Goal: Task Accomplishment & Management: Manage account settings

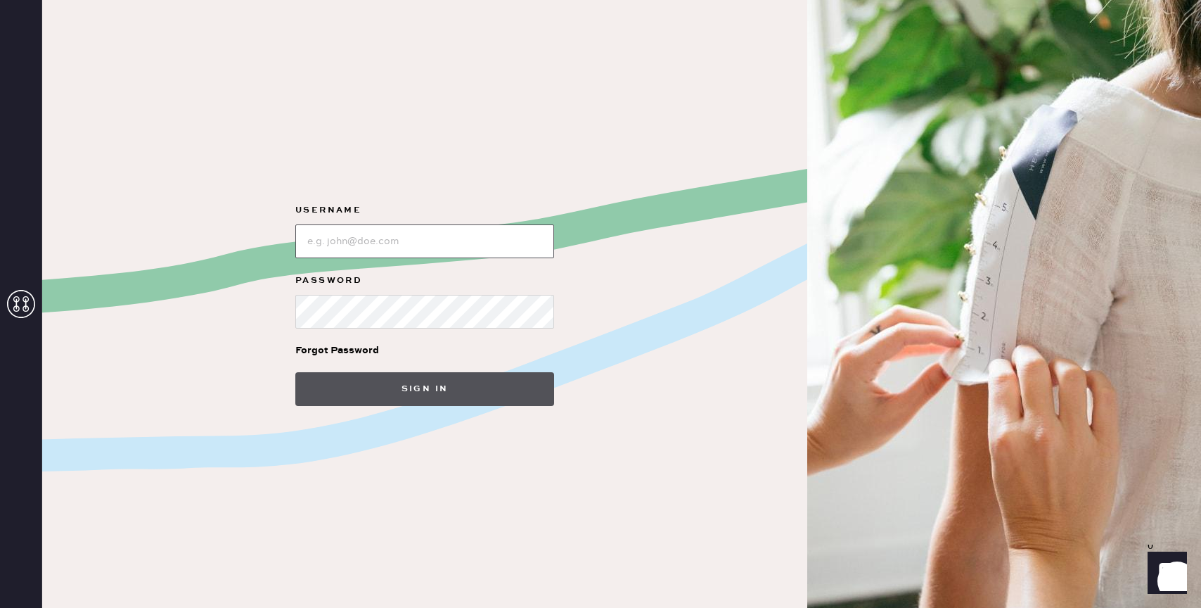
type input "reformationbond"
click at [445, 374] on button "Sign in" at bounding box center [424, 389] width 259 height 34
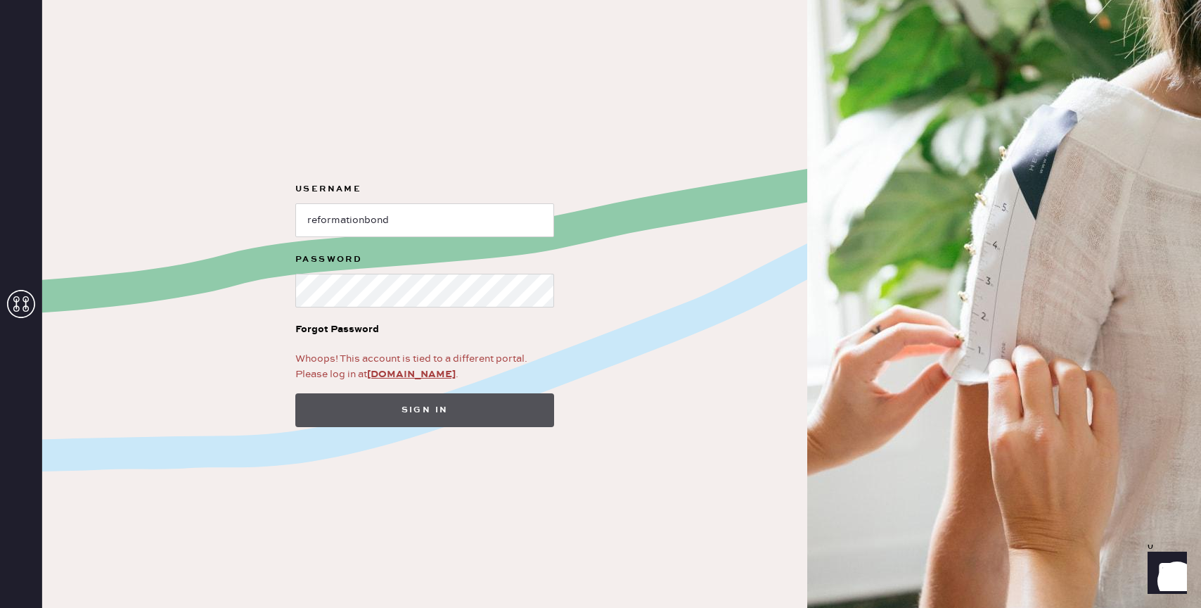
click at [433, 404] on button "Sign in" at bounding box center [424, 410] width 259 height 34
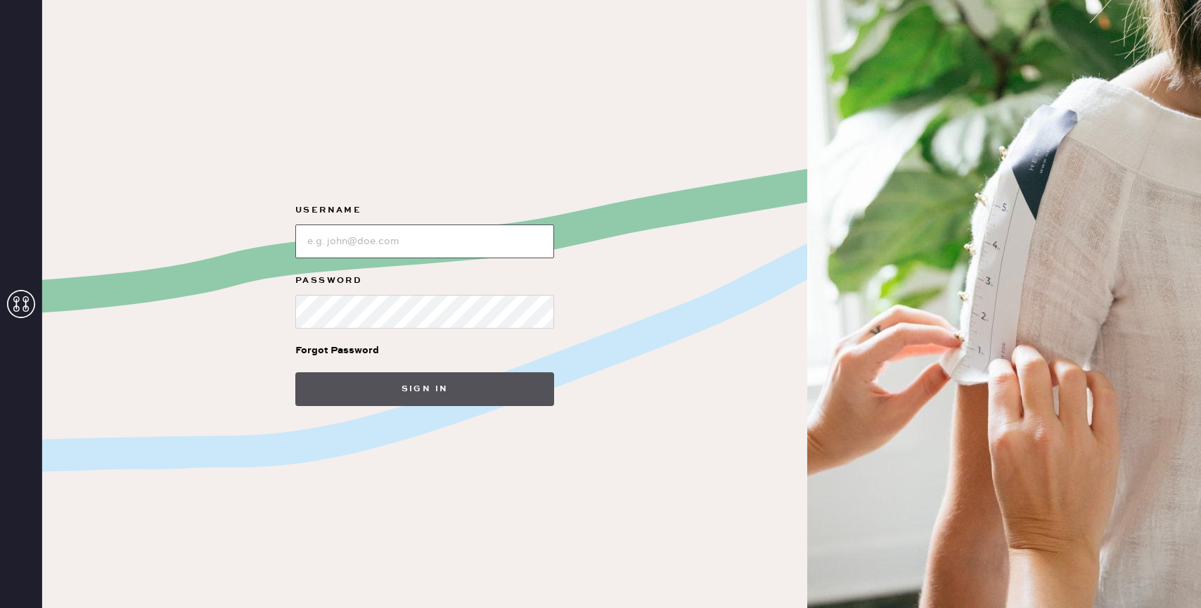
type input "reformationbond"
click at [356, 384] on button "Sign in" at bounding box center [424, 389] width 259 height 34
